Goal: Task Accomplishment & Management: Use online tool/utility

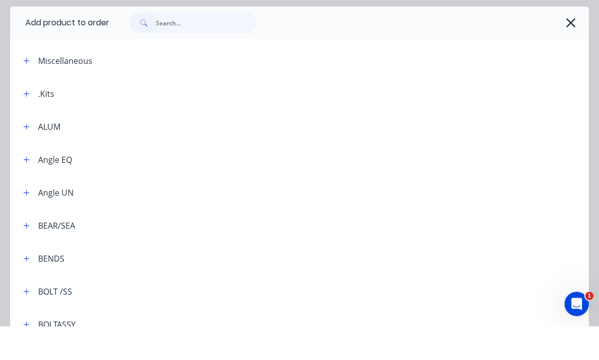
click at [568, 50] on icon "button" at bounding box center [570, 57] width 11 height 14
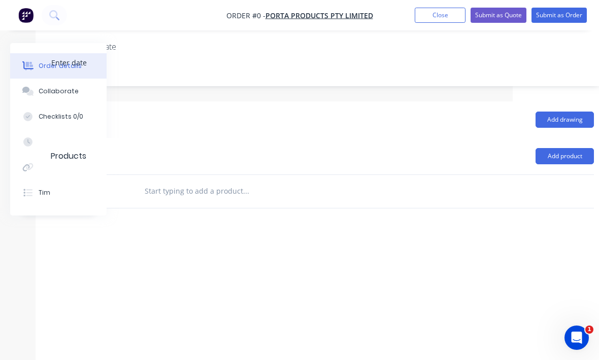
click at [30, 9] on img "button" at bounding box center [25, 15] width 15 height 15
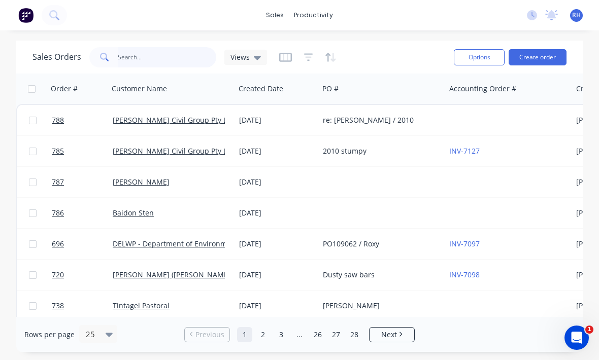
click at [138, 47] on input "text" at bounding box center [167, 57] width 99 height 20
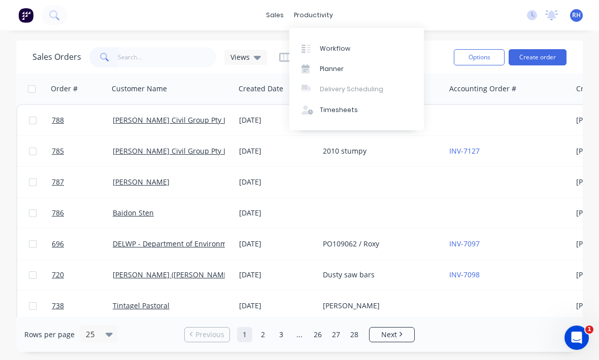
click at [355, 41] on link "Workflow" at bounding box center [356, 48] width 134 height 20
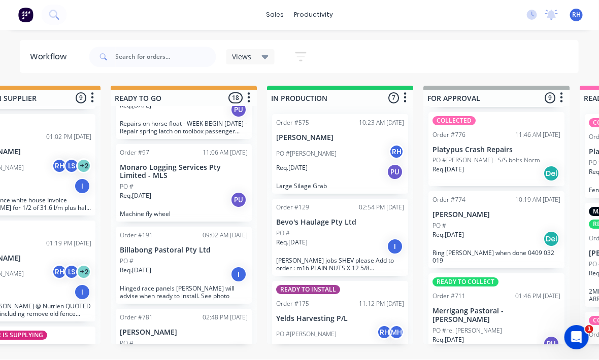
scroll to position [18, 380]
click at [337, 164] on div "Req. [DATE] PU" at bounding box center [340, 172] width 128 height 17
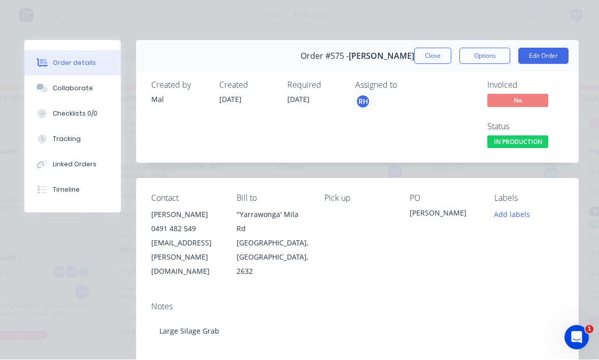
click at [77, 137] on div "Tracking" at bounding box center [67, 139] width 28 height 9
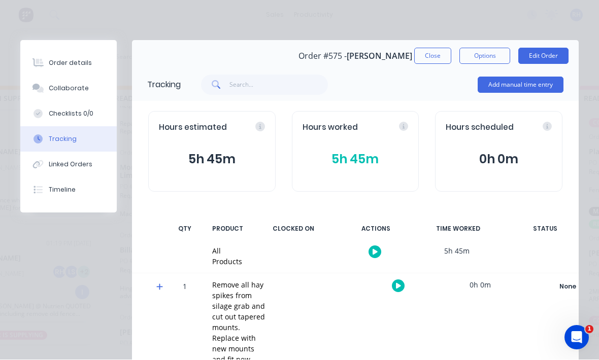
click at [535, 85] on button "Add manual time entry" at bounding box center [521, 85] width 86 height 16
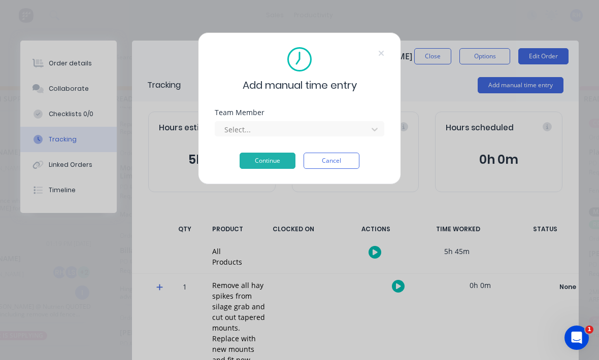
click at [366, 121] on div at bounding box center [374, 129] width 18 height 16
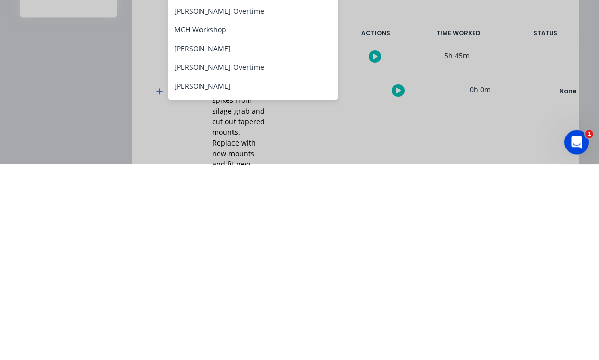
scroll to position [95, 0]
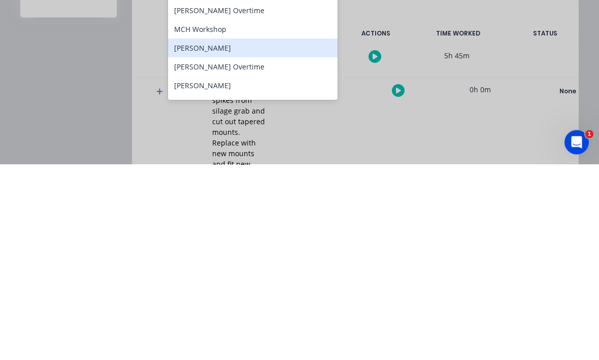
click at [279, 234] on div "[PERSON_NAME]" at bounding box center [253, 243] width 170 height 19
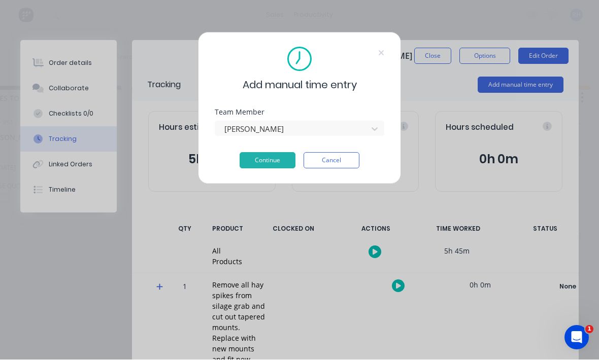
click at [277, 163] on button "Continue" at bounding box center [268, 161] width 56 height 16
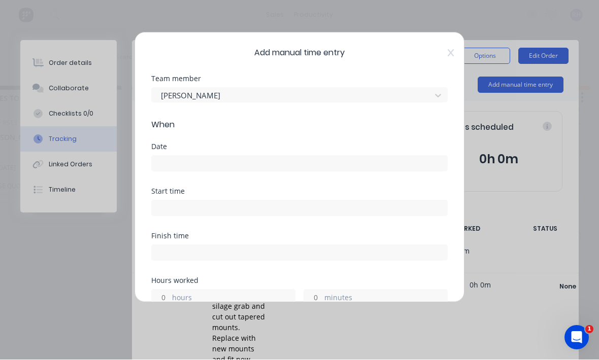
click at [286, 160] on input at bounding box center [299, 163] width 295 height 15
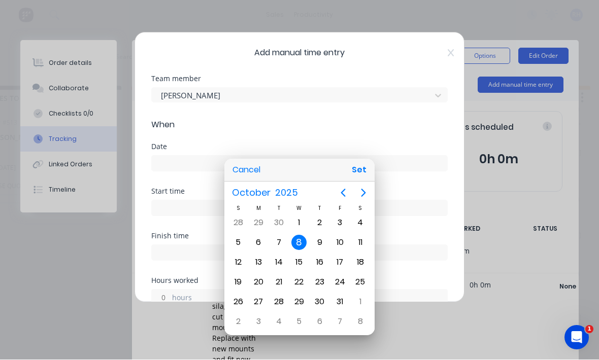
click at [358, 163] on button "Set" at bounding box center [359, 170] width 23 height 18
type input "[DATE]"
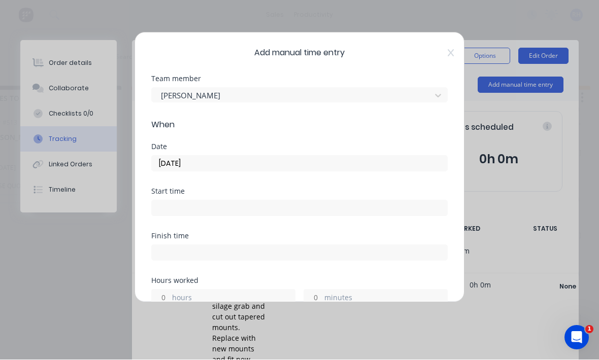
click at [296, 206] on input at bounding box center [299, 208] width 295 height 15
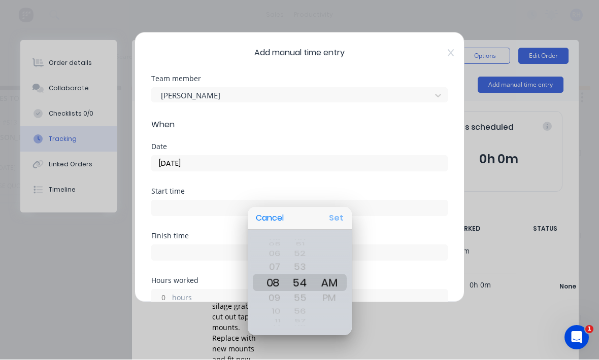
click at [342, 220] on button "Set" at bounding box center [336, 219] width 23 height 18
type input "08:54 AM"
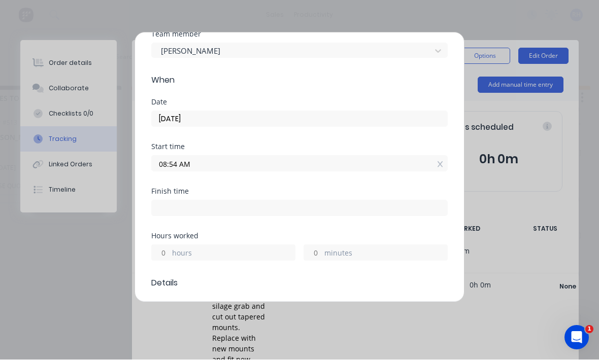
scroll to position [52, 0]
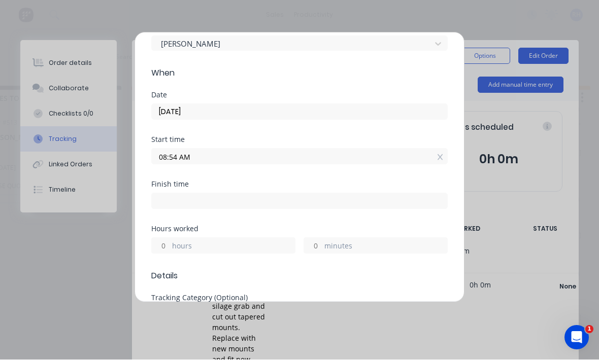
click at [256, 247] on label "hours" at bounding box center [233, 247] width 123 height 13
click at [170, 247] on input "hours" at bounding box center [161, 246] width 18 height 15
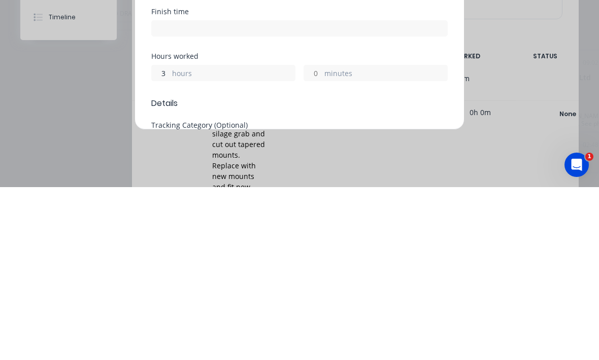
type input "3"
click at [345, 271] on span "Details" at bounding box center [299, 277] width 296 height 12
type input "11:54 AM"
type input "2"
type input "59"
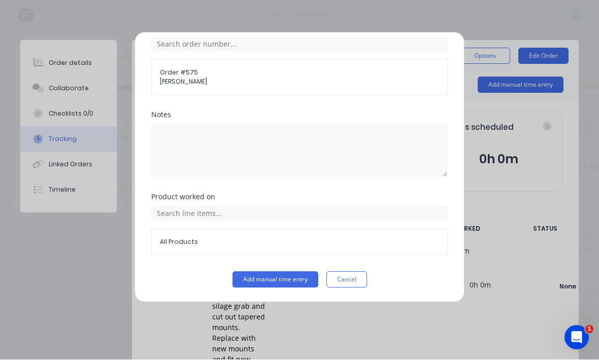
scroll to position [416, 0]
click at [280, 283] on button "Add manual time entry" at bounding box center [275, 280] width 86 height 16
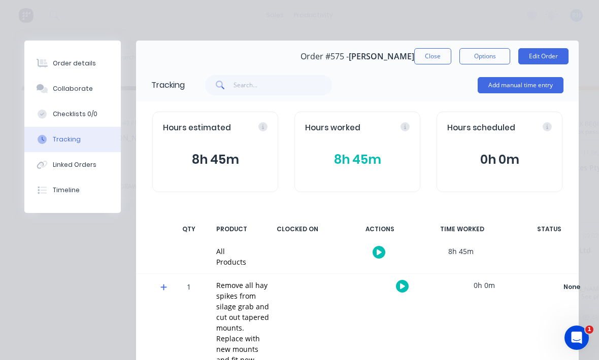
click at [431, 58] on button "Close" at bounding box center [432, 56] width 37 height 16
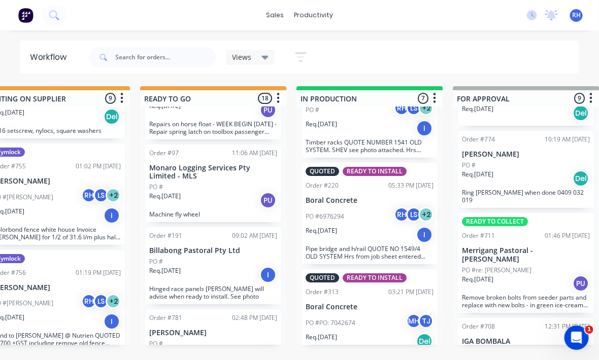
scroll to position [233, 0]
click at [530, 171] on div "Req. [DATE] Del" at bounding box center [526, 179] width 128 height 17
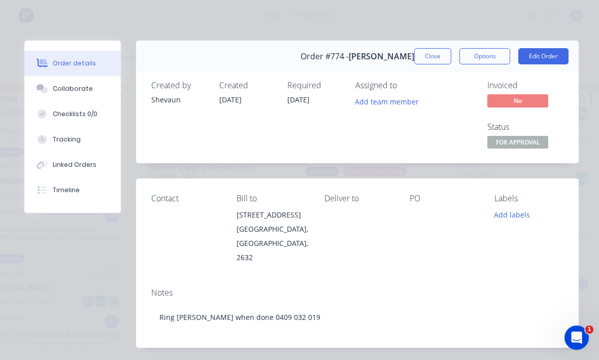
scroll to position [0, 0]
click at [426, 63] on button "Close" at bounding box center [432, 56] width 37 height 16
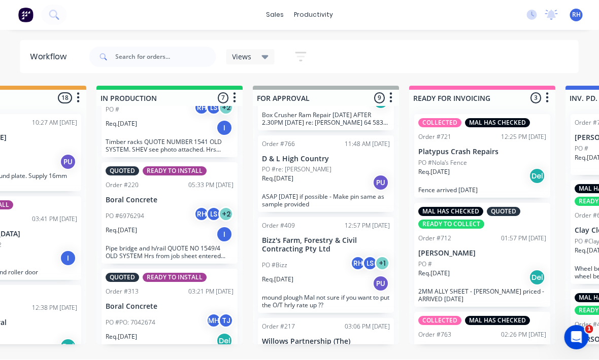
scroll to position [496, 0]
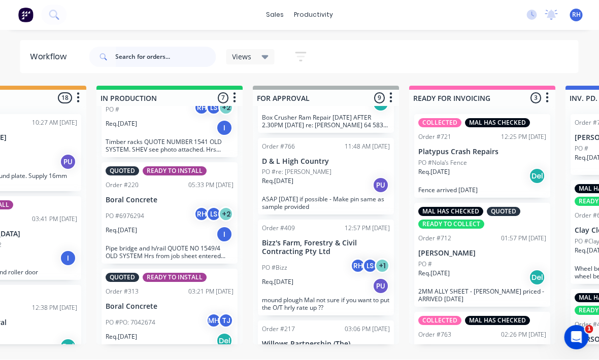
click at [170, 50] on input "text" at bounding box center [166, 57] width 100 height 20
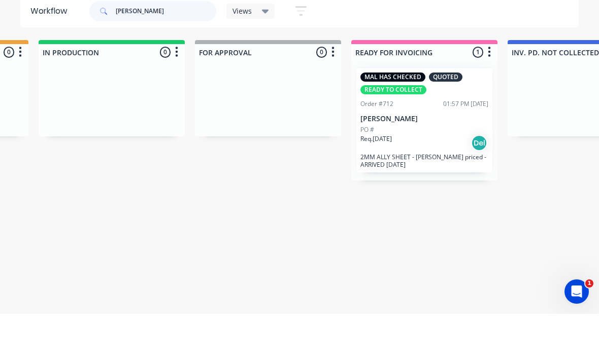
scroll to position [13, 612]
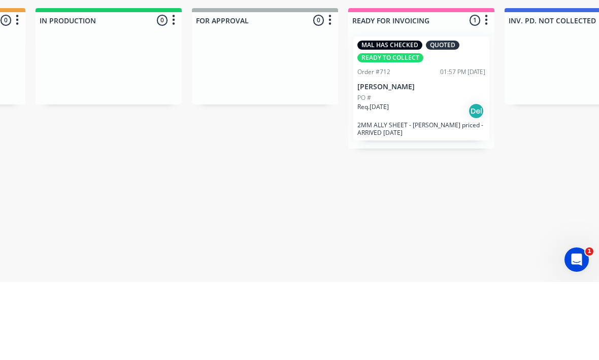
type input "[PERSON_NAME]"
click at [426, 115] on div "MAL HAS CHECKED QUOTED READY TO COLLECT Order #712 01:57 PM [DATE] [PERSON_NAME…" at bounding box center [421, 167] width 136 height 104
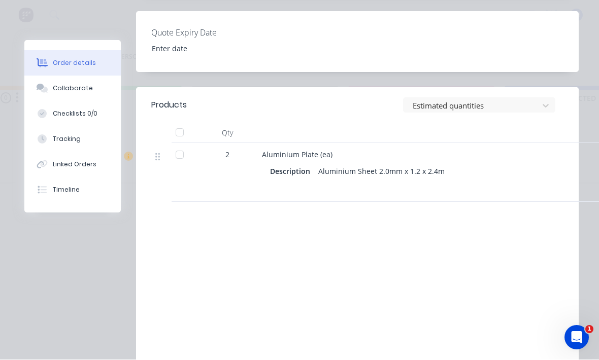
scroll to position [331, 0]
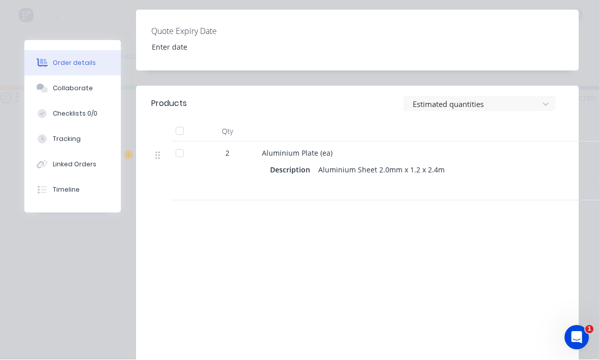
click at [57, 85] on div "Collaborate" at bounding box center [73, 88] width 40 height 9
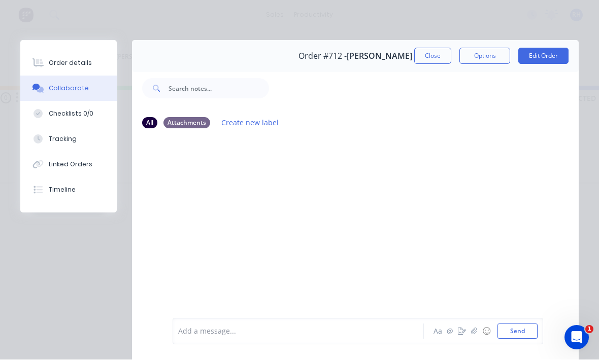
click at [44, 53] on button "Order details" at bounding box center [68, 63] width 96 height 25
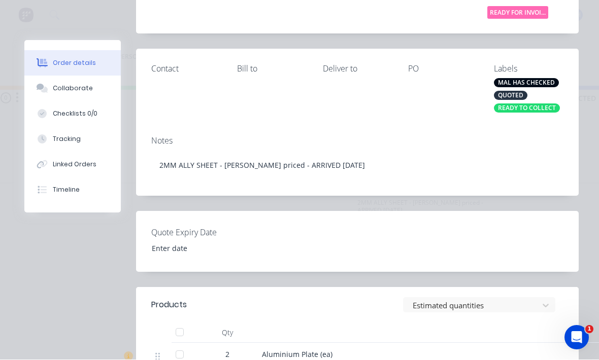
scroll to position [128, 0]
